Goal: Task Accomplishment & Management: Complete application form

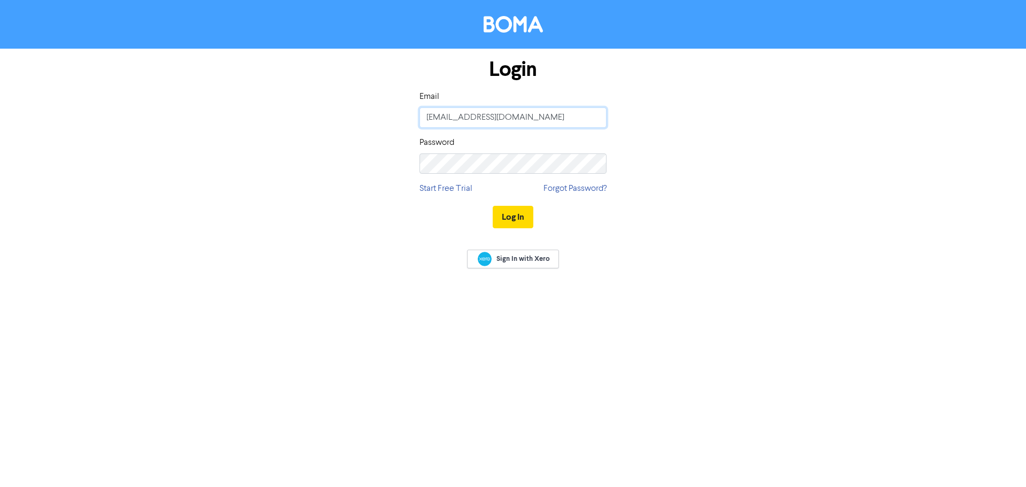
drag, startPoint x: 529, startPoint y: 122, endPoint x: 376, endPoint y: 107, distance: 153.6
click at [379, 107] on div "Login Email [EMAIL_ADDRESS][DOMAIN_NAME] Password Start Free Trial Forgot Passw…" at bounding box center [512, 144] width 609 height 190
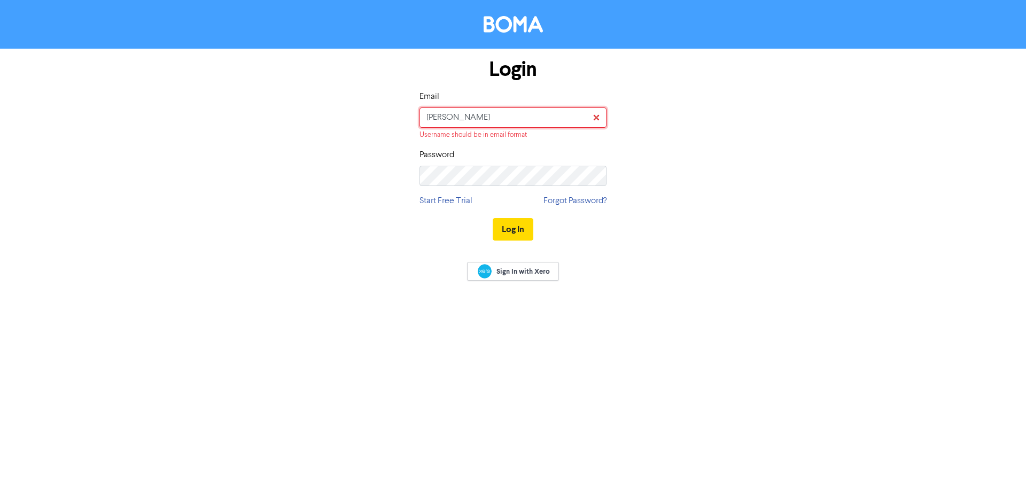
type input "[PERSON_NAME][EMAIL_ADDRESS][DOMAIN_NAME]"
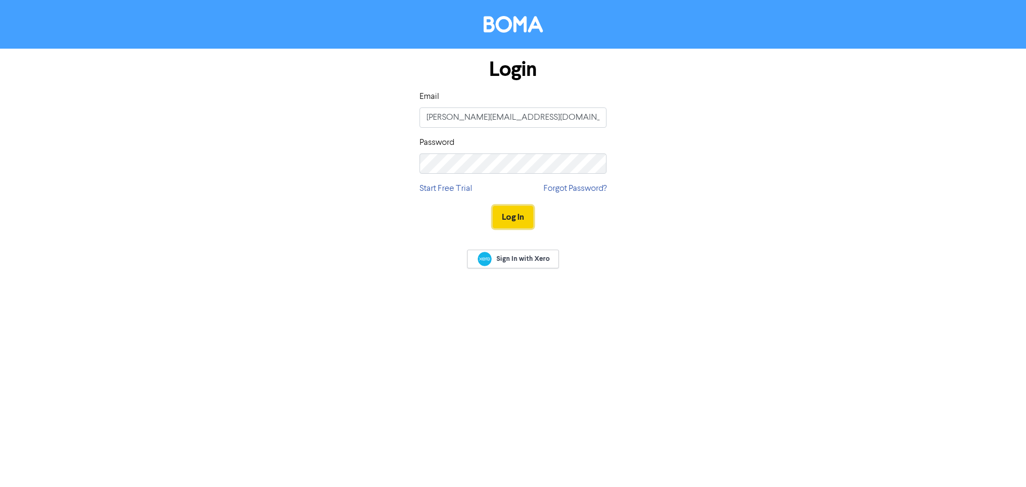
click at [516, 218] on button "Log In" at bounding box center [513, 217] width 41 height 22
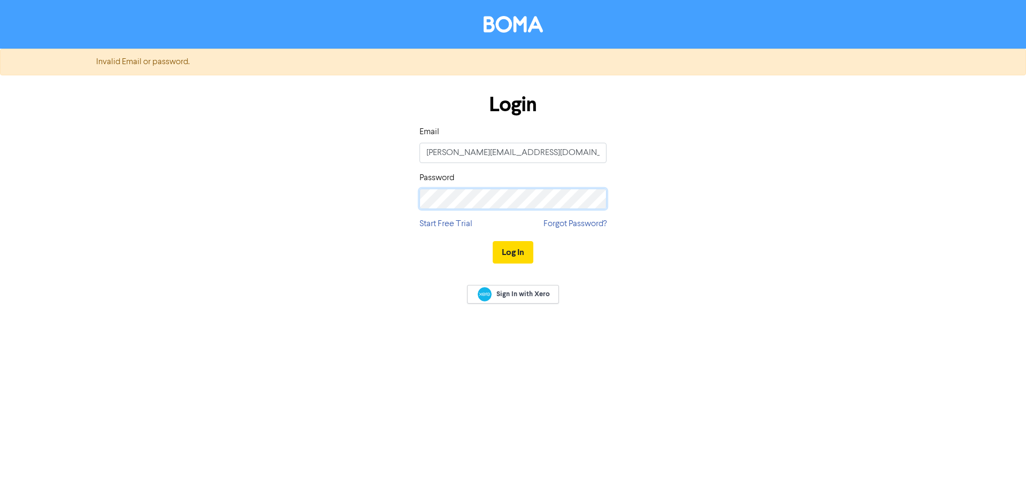
click at [350, 195] on div "Login Email [PERSON_NAME][EMAIL_ADDRESS][DOMAIN_NAME] Password Start Free Trial…" at bounding box center [512, 179] width 609 height 190
click at [493, 241] on button "Log In" at bounding box center [513, 252] width 41 height 22
click at [726, 158] on div "Login Email [PERSON_NAME][EMAIL_ADDRESS][DOMAIN_NAME] Password Start Free Trial…" at bounding box center [512, 179] width 609 height 190
click at [523, 248] on button "Log In" at bounding box center [513, 252] width 41 height 22
